Goal: Contribute content

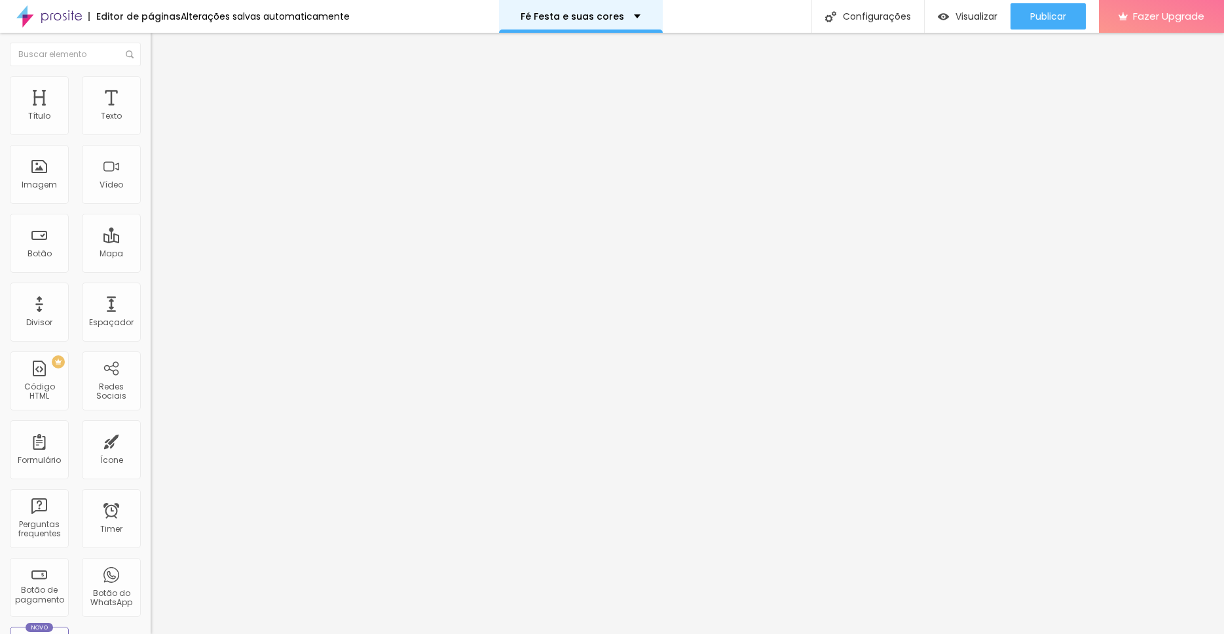
click at [630, 14] on div "Fé Festa e suas cores" at bounding box center [581, 16] width 120 height 9
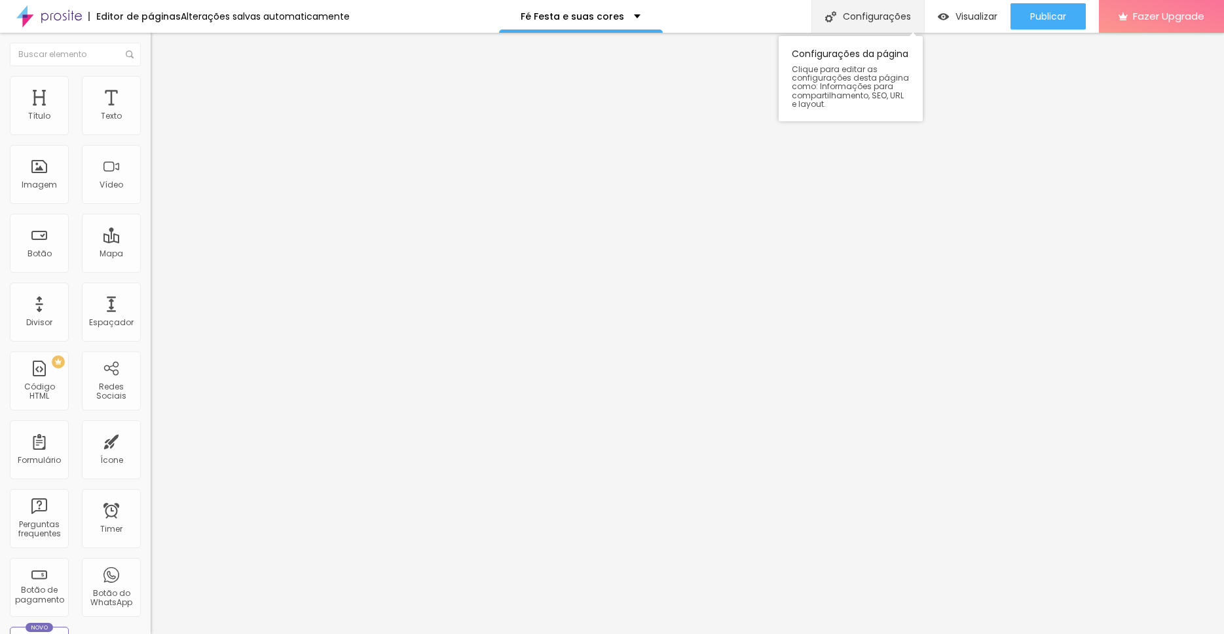
click at [867, 10] on div "Configurações" at bounding box center [868, 16] width 113 height 33
drag, startPoint x: 601, startPoint y: 169, endPoint x: 442, endPoint y: 168, distance: 158.5
type input "Festa, Fé e suas cores"
drag, startPoint x: 624, startPoint y: 232, endPoint x: 432, endPoint y: 232, distance: 192.0
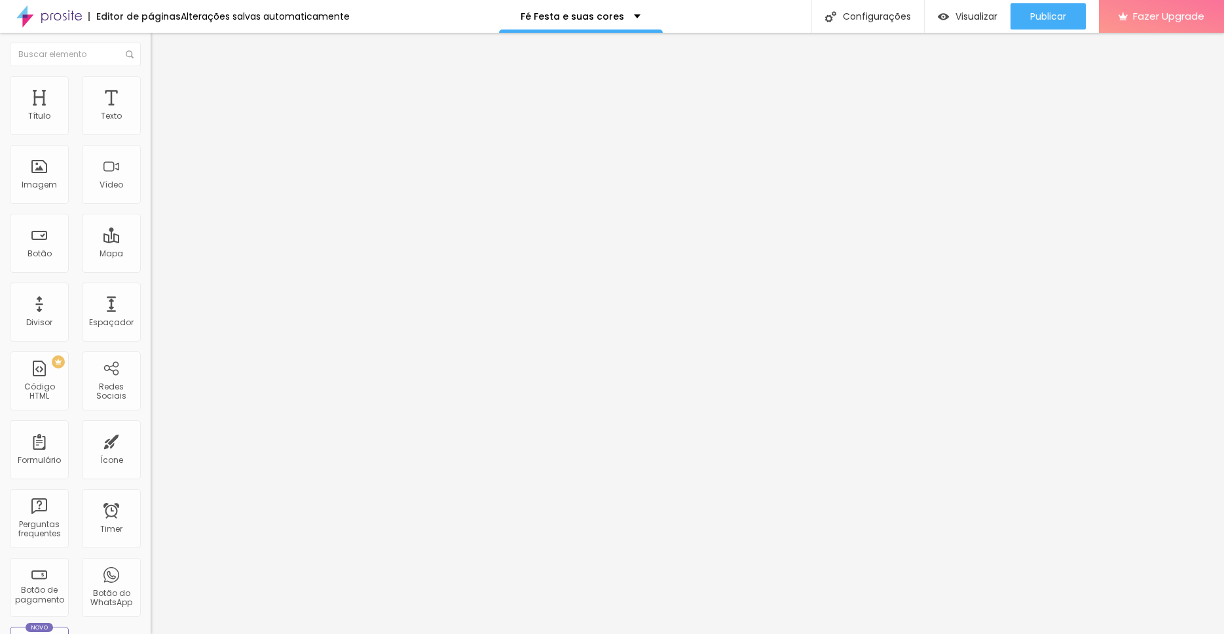
type input "/festafeesuascores"
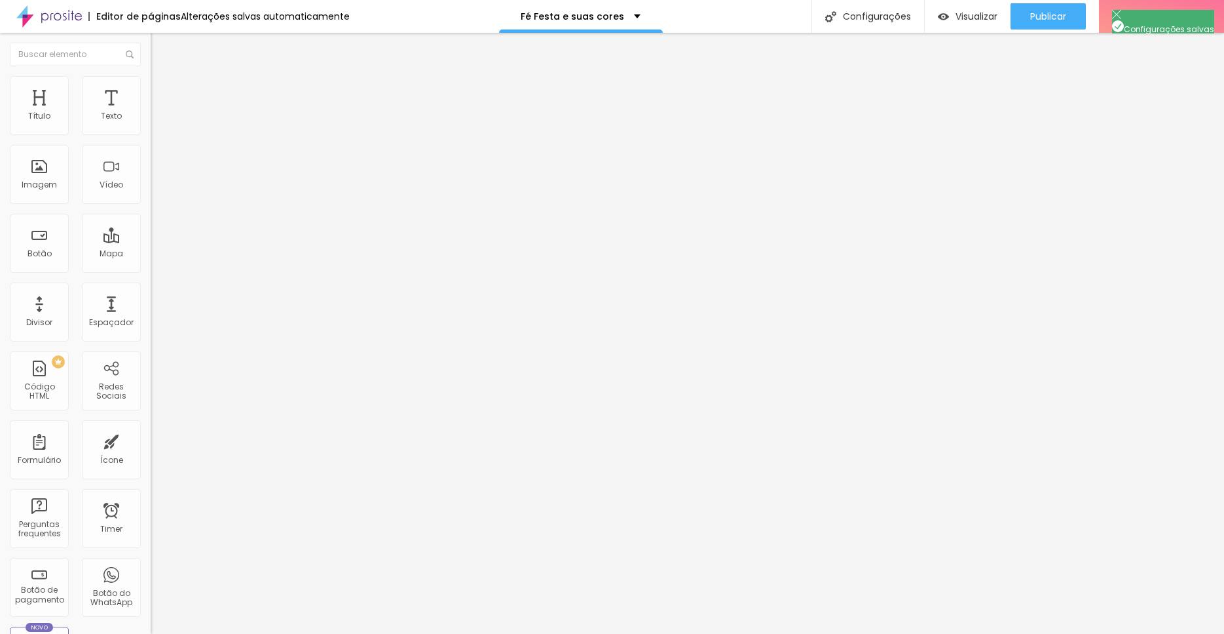
click at [151, 87] on li "Estilo" at bounding box center [226, 82] width 151 height 13
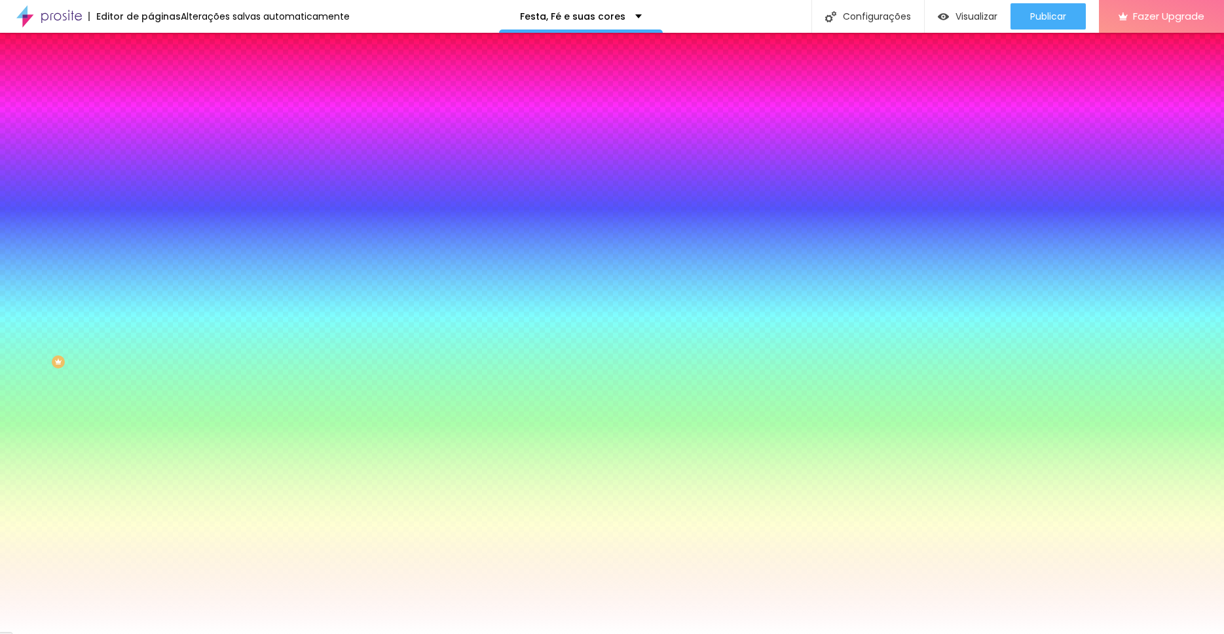
click at [151, 121] on span "Trocar imagem" at bounding box center [186, 114] width 71 height 11
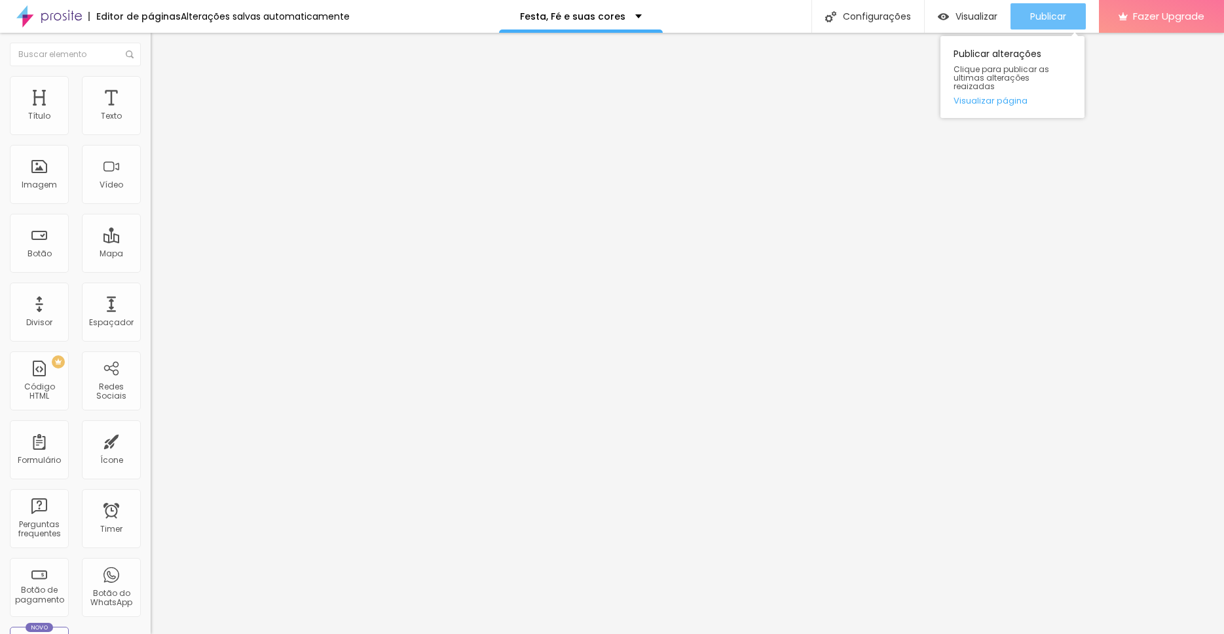
click at [1039, 11] on span "Publicar" at bounding box center [1049, 16] width 36 height 10
click at [151, 87] on li "Estilo" at bounding box center [226, 82] width 151 height 13
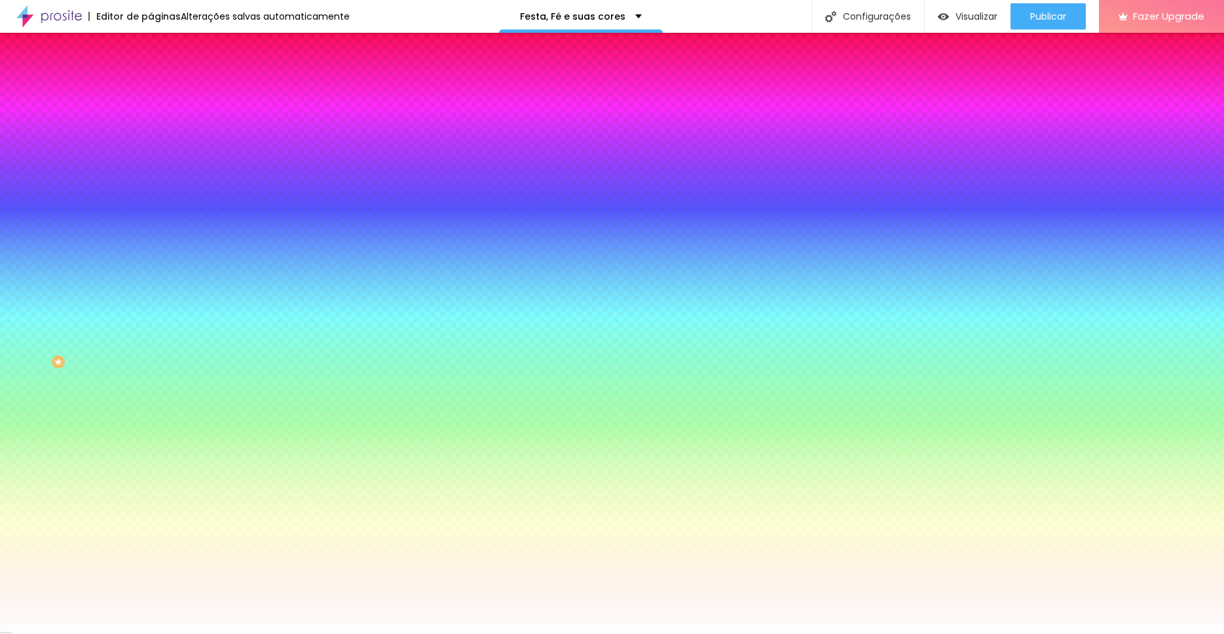
click at [151, 76] on li "Conteúdo" at bounding box center [226, 69] width 151 height 13
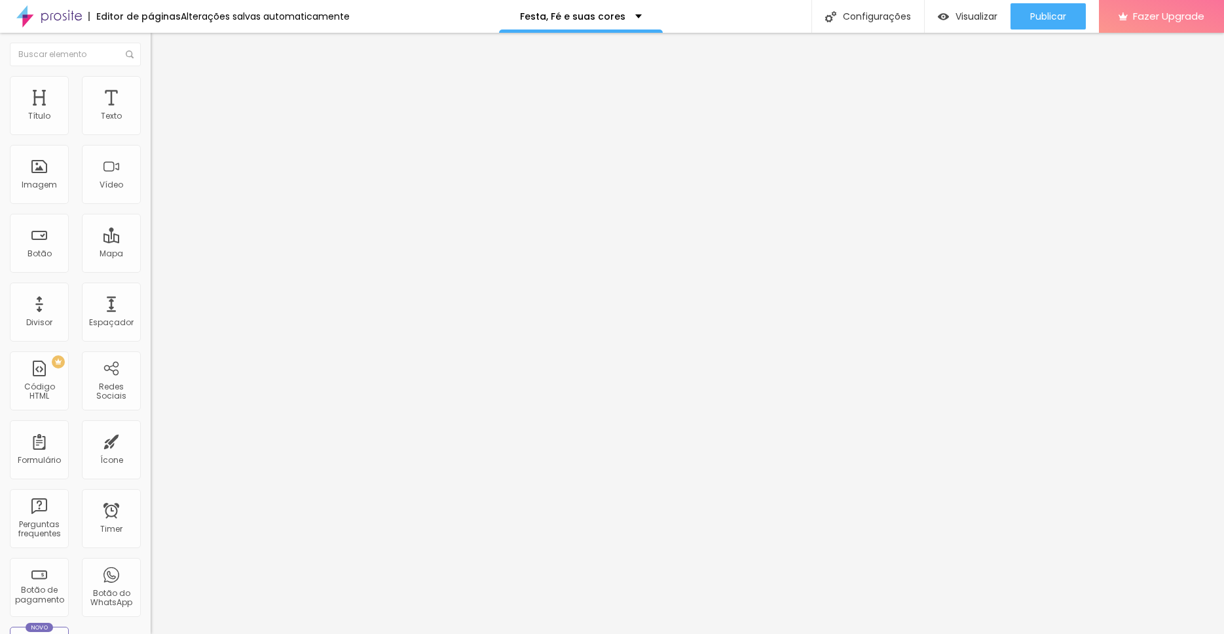
click at [161, 46] on img "button" at bounding box center [166, 48] width 10 height 10
click at [1041, 26] on div "Publicar" at bounding box center [1049, 16] width 36 height 26
